Goal: Task Accomplishment & Management: Manage account settings

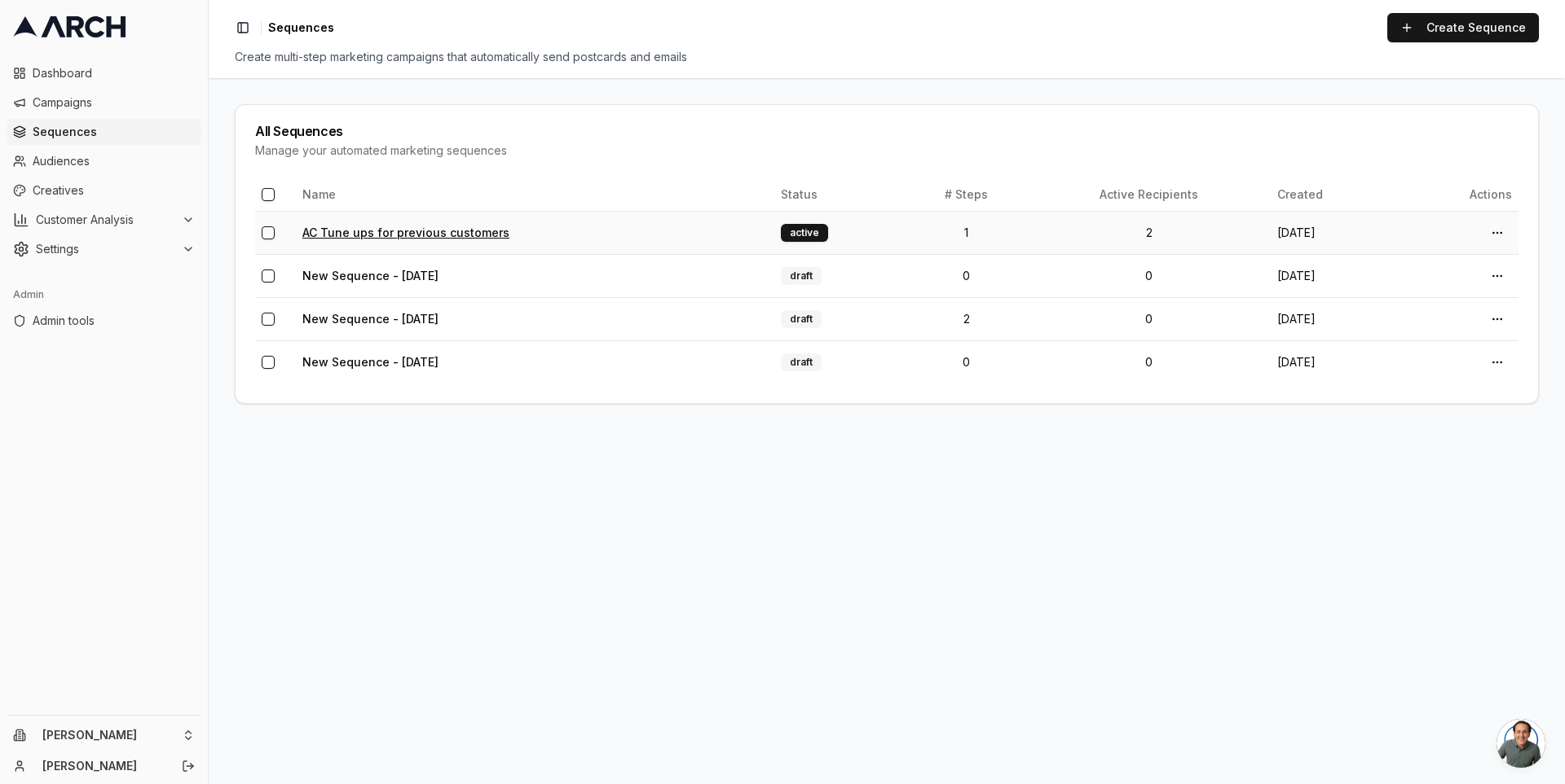
click at [368, 237] on link "AC Tune ups for previous customers" at bounding box center [405, 232] width 207 height 14
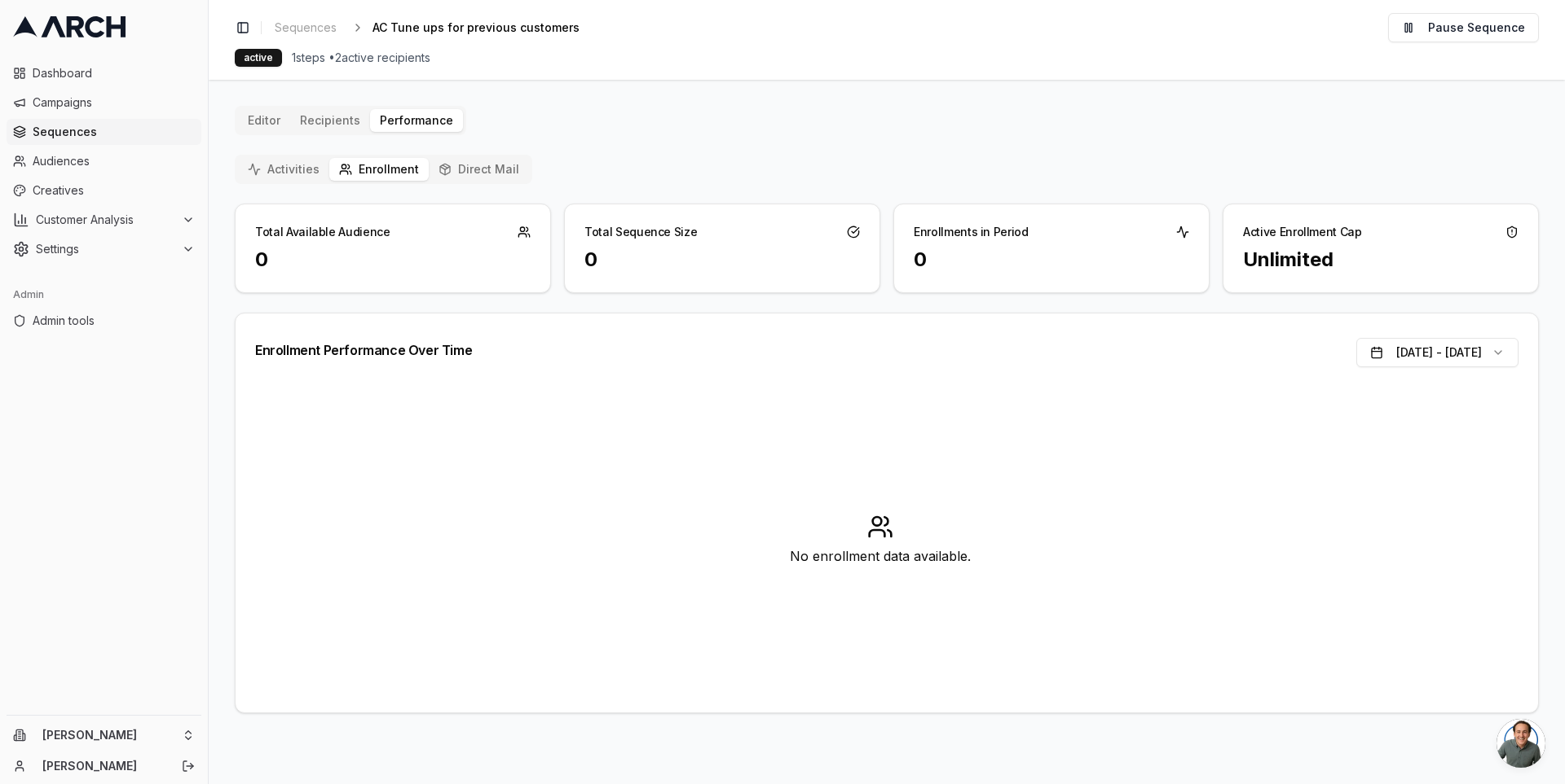
click at [464, 172] on button "Direct Mail" at bounding box center [478, 169] width 100 height 23
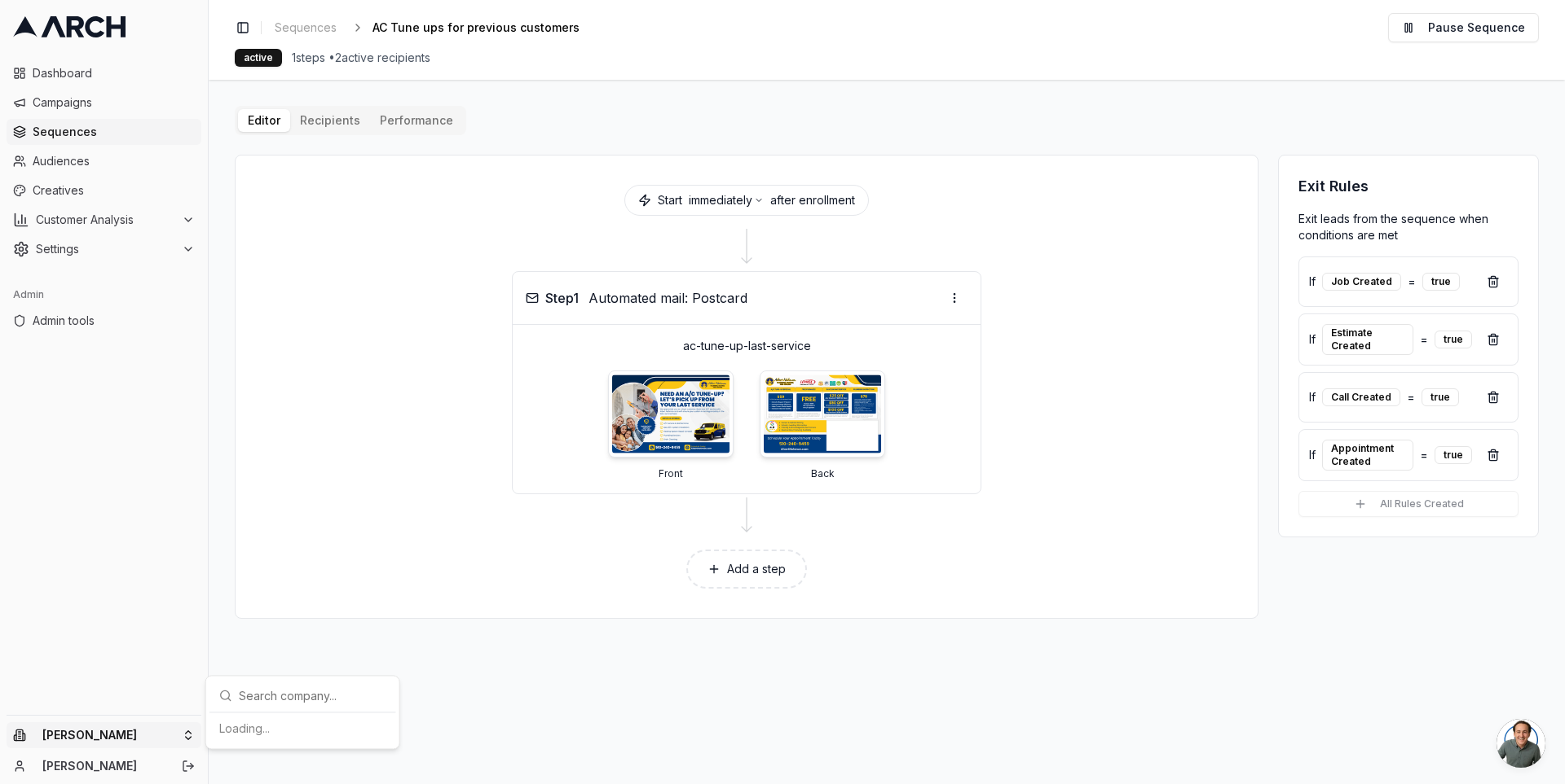
click at [181, 734] on html "Dashboard Campaigns Sequences Audiences Creatives Customer Analysis Settings Ad…" at bounding box center [782, 392] width 1565 height 784
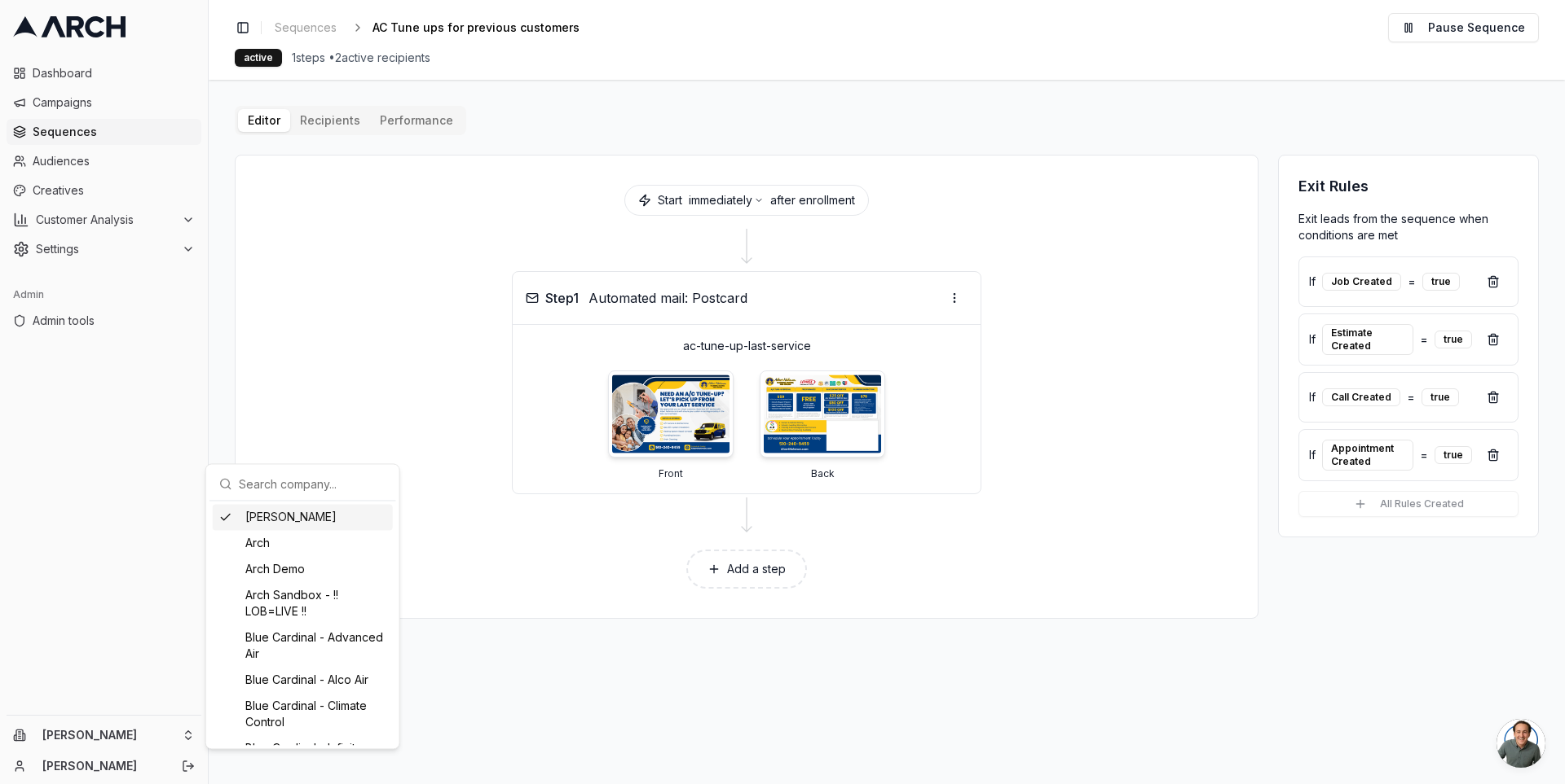
click at [226, 402] on html "Dashboard Campaigns Sequences Audiences Creatives Customer Analysis Settings Ad…" at bounding box center [782, 392] width 1565 height 784
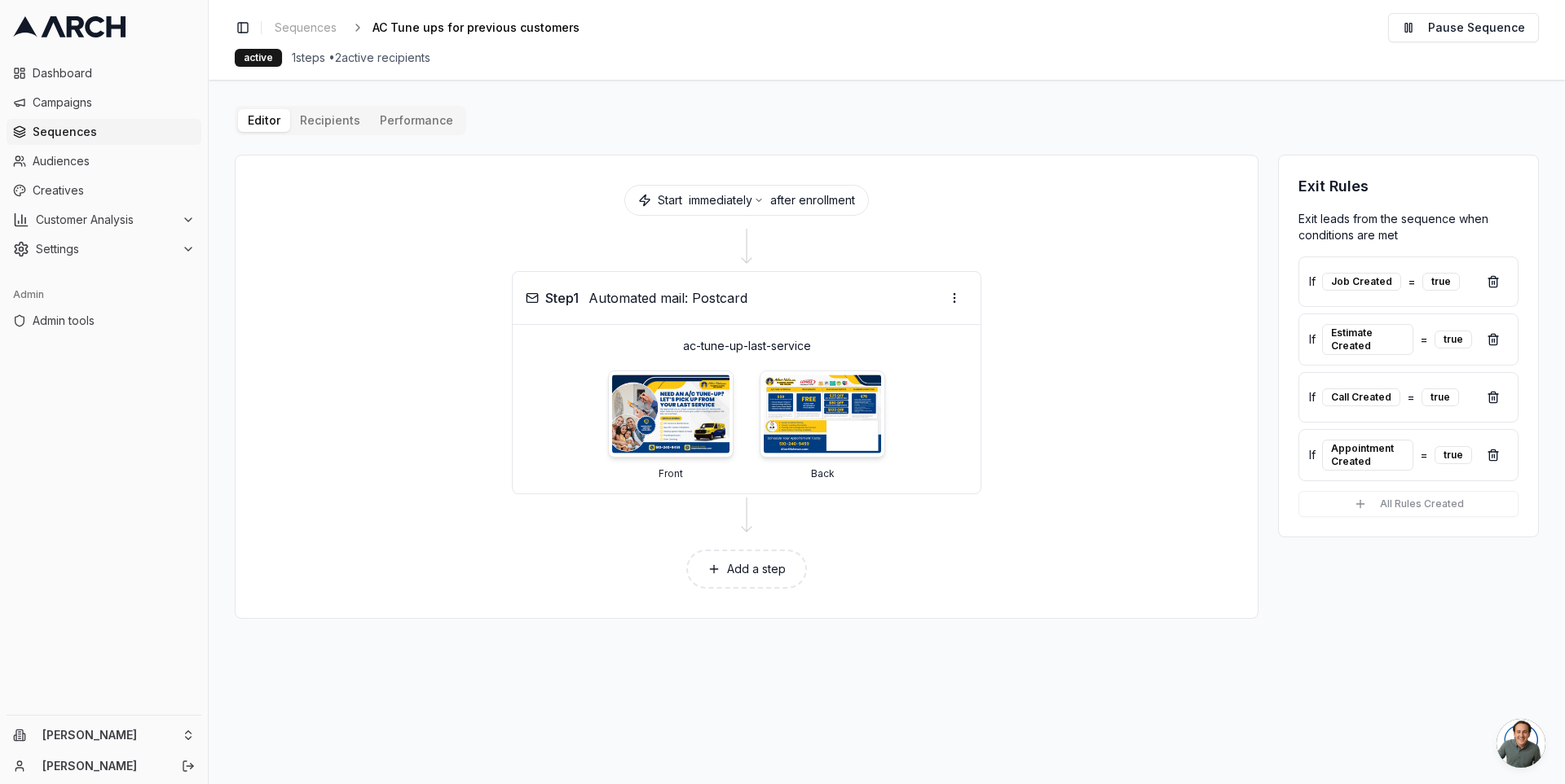
click at [75, 33] on icon at bounding box center [69, 26] width 113 height 21
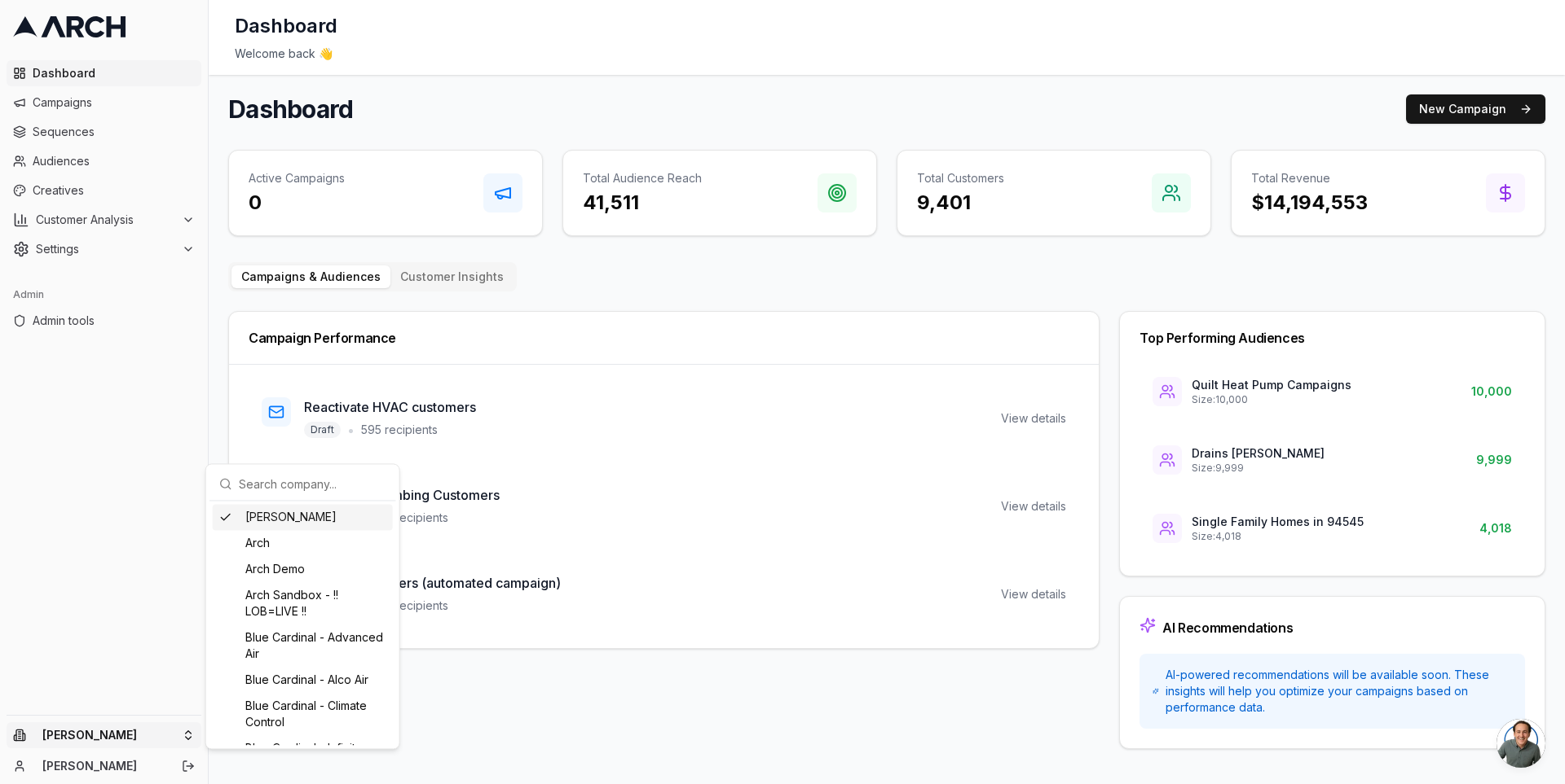
click at [185, 739] on html "Dashboard Campaigns Sequences Audiences Creatives Customer Analysis Settings Ad…" at bounding box center [782, 392] width 1565 height 784
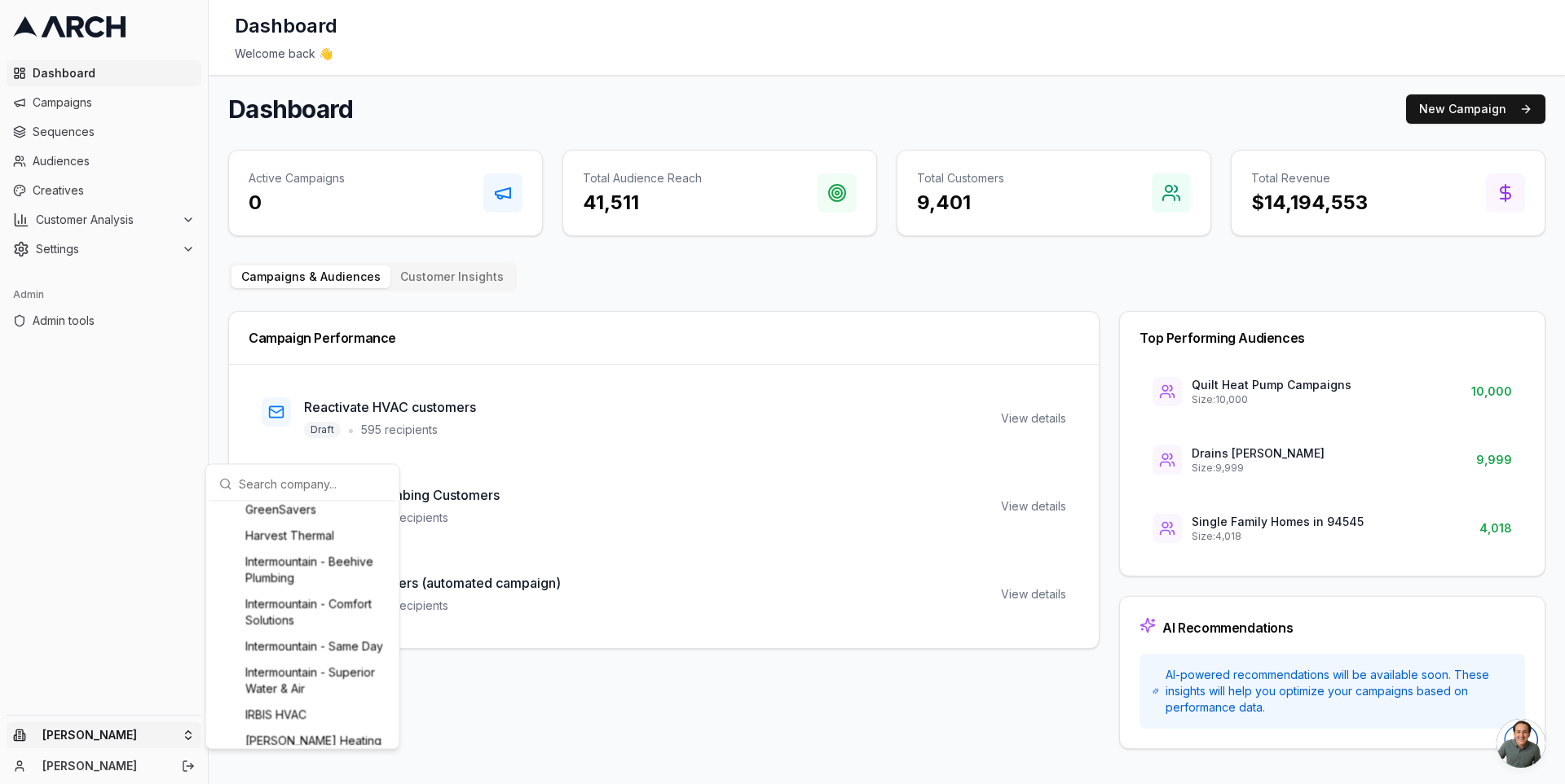
scroll to position [1194, 0]
click at [315, 593] on div "Intermountain - Superior Water & Air" at bounding box center [302, 573] width 180 height 42
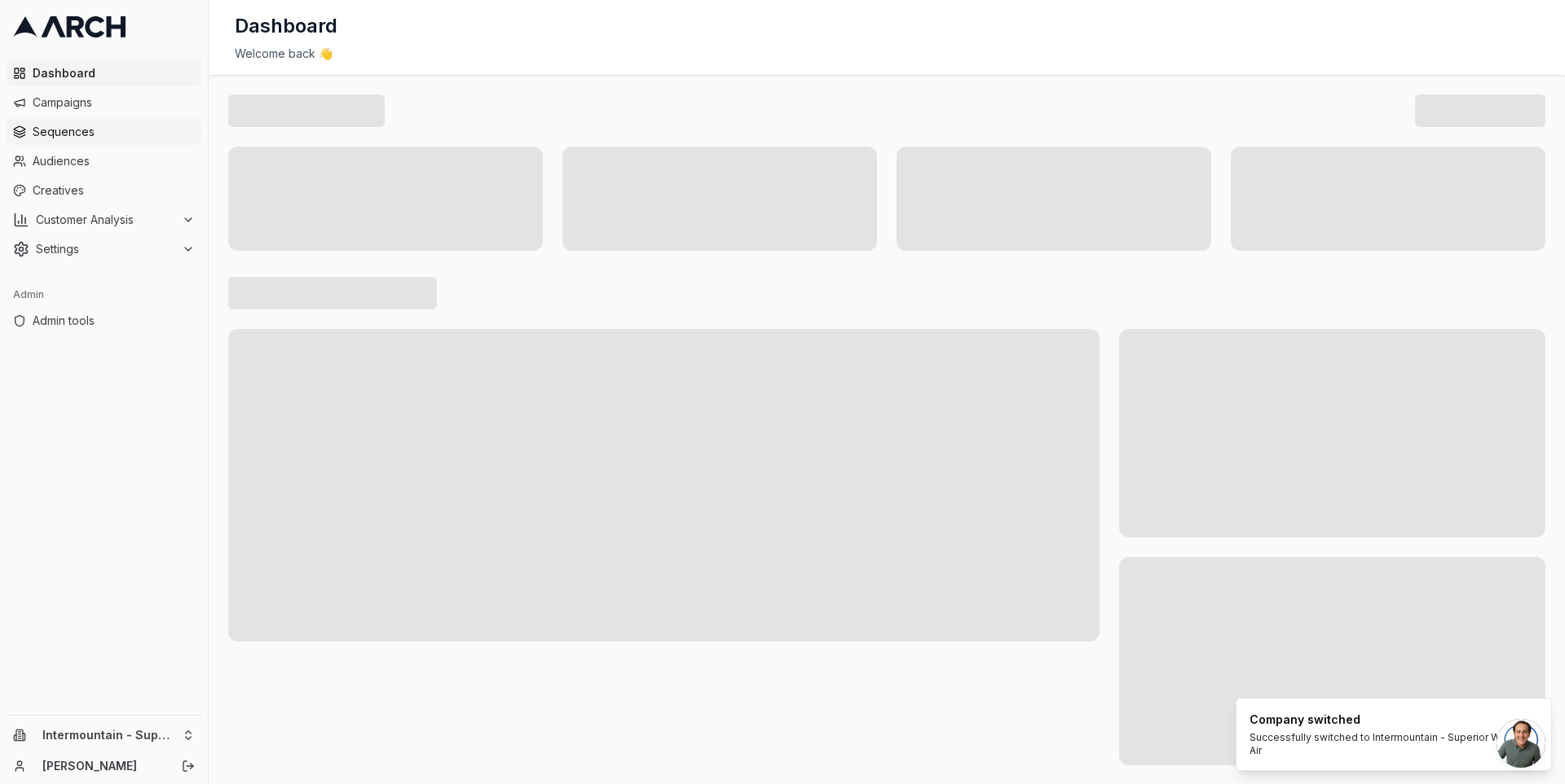
click at [105, 128] on span "Sequences" at bounding box center [114, 132] width 162 height 16
